Goal: Task Accomplishment & Management: Complete application form

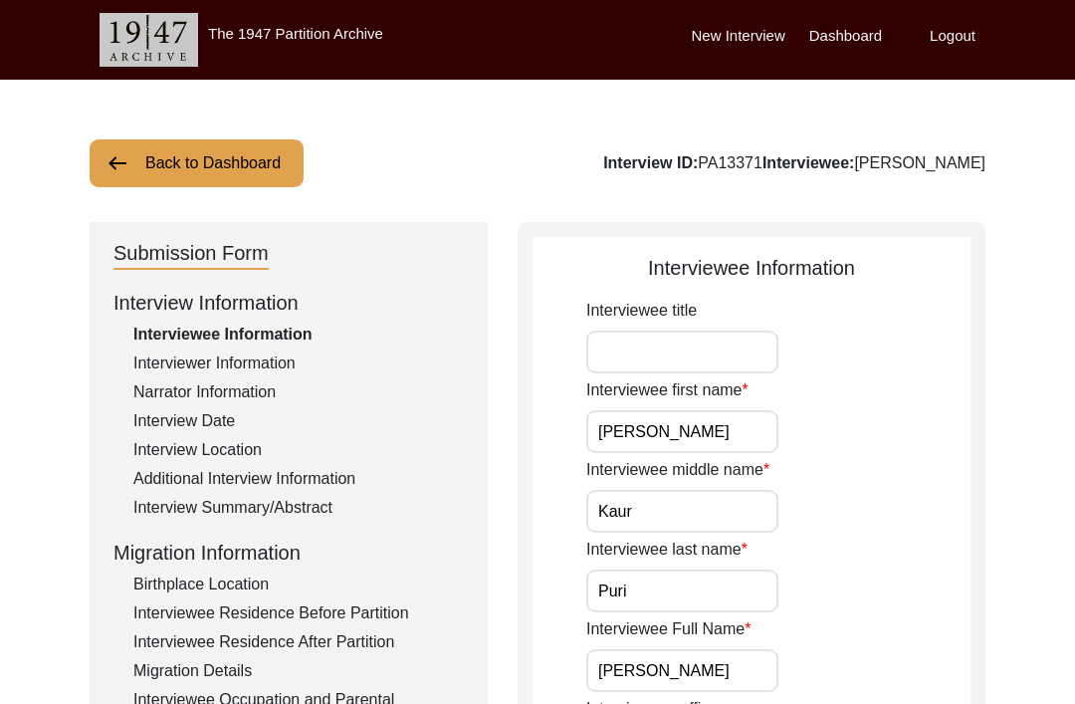
click at [128, 154] on img at bounding box center [117, 163] width 24 height 24
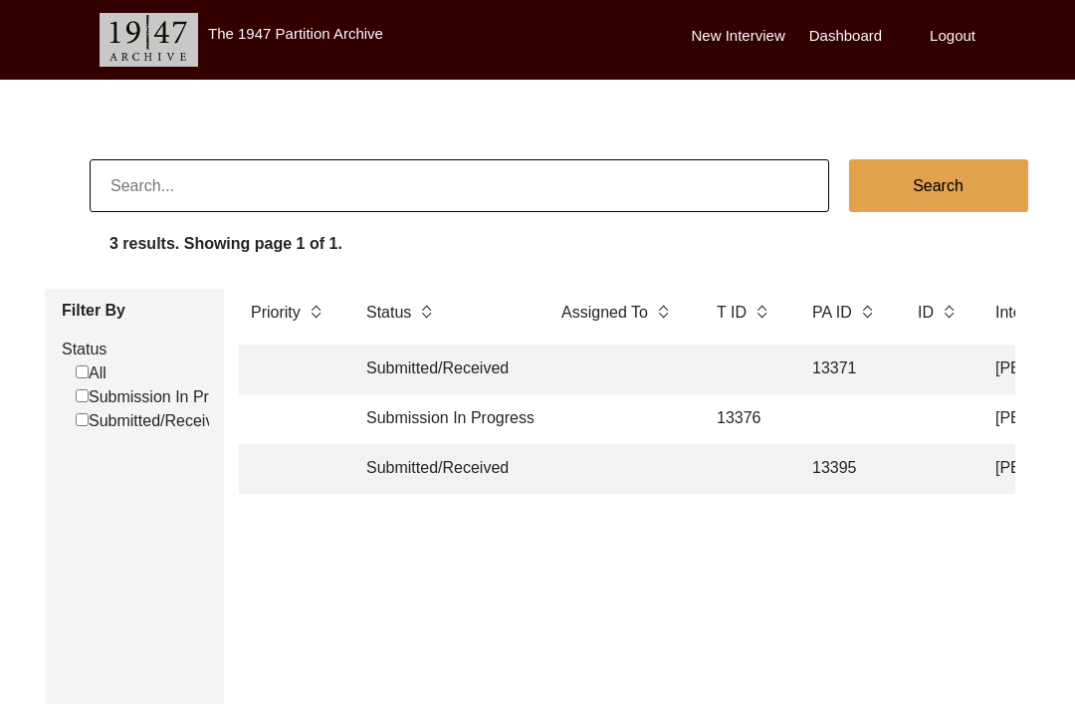
click at [496, 407] on td "Submission In Progress" at bounding box center [443, 419] width 179 height 50
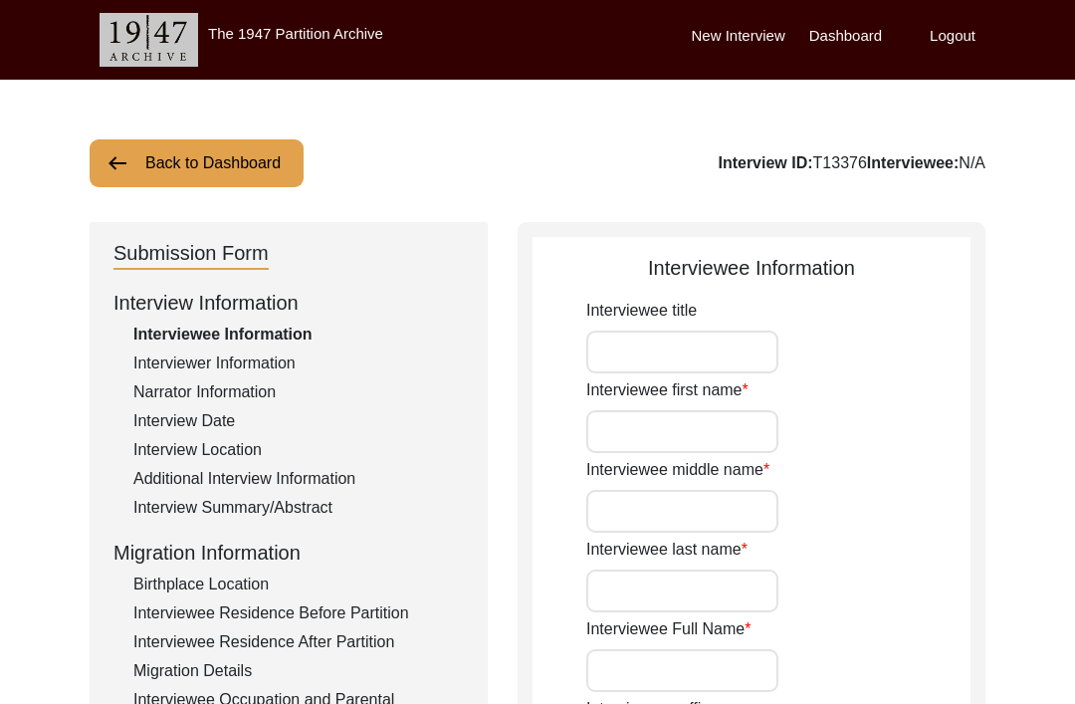
type input "[PERSON_NAME]"
type input "Lal"
type input "Khurana"
type input "[PERSON_NAME] [PERSON_NAME]"
type input "[DATE]"
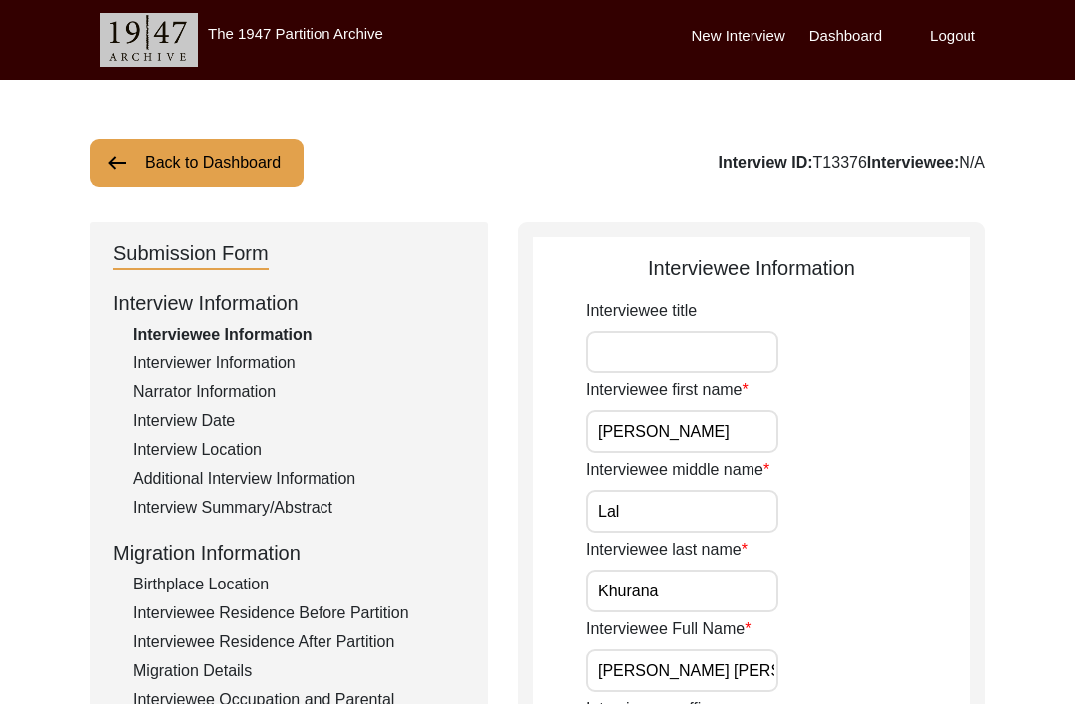
type input "88"
type input "[DEMOGRAPHIC_DATA]"
type input "Hindi"
type input "[DEMOGRAPHIC_DATA]"
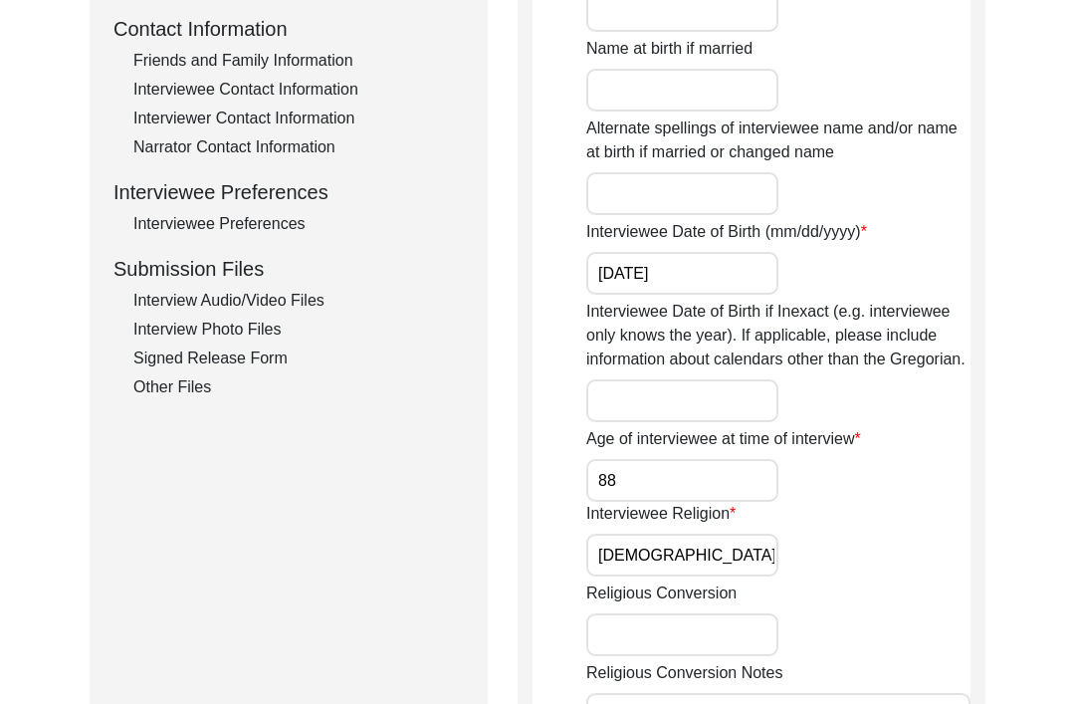
click at [201, 385] on div "Other Files" at bounding box center [298, 388] width 330 height 24
